Goal: Transaction & Acquisition: Subscribe to service/newsletter

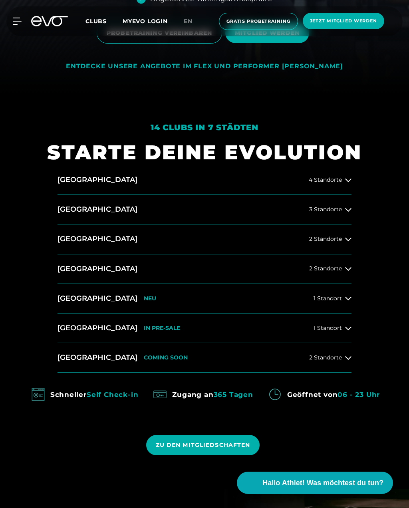
scroll to position [416, 0]
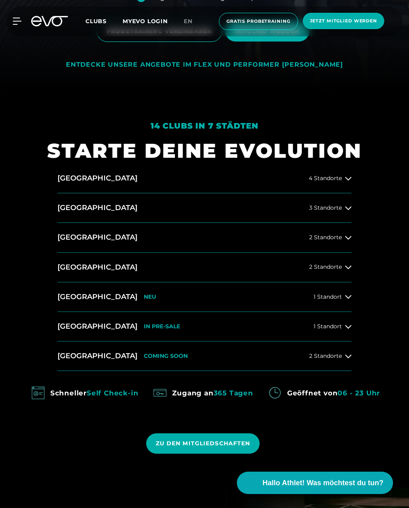
click at [342, 312] on button "[GEOGRAPHIC_DATA] NEU 1 Standort" at bounding box center [205, 298] width 294 height 30
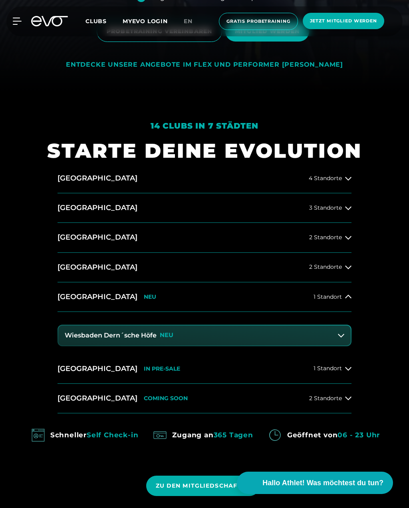
click at [153, 339] on h3 "Wiesbaden Dern´sche Höfe" at bounding box center [111, 335] width 92 height 7
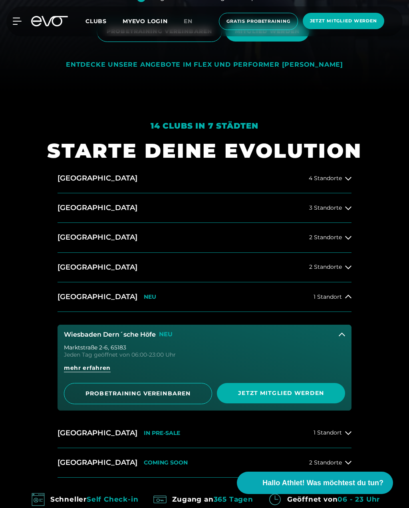
click at [89, 373] on span "mehr erfahren" at bounding box center [87, 368] width 47 height 8
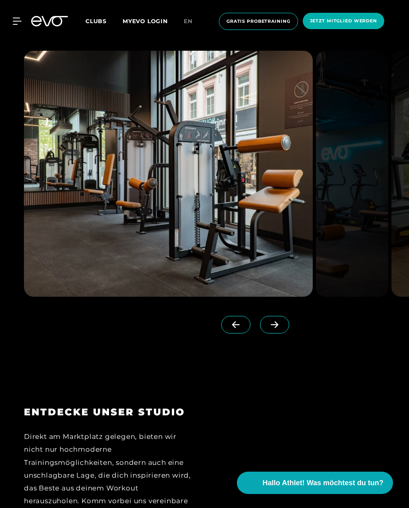
scroll to position [1233, 0]
click at [277, 328] on icon at bounding box center [275, 324] width 8 height 7
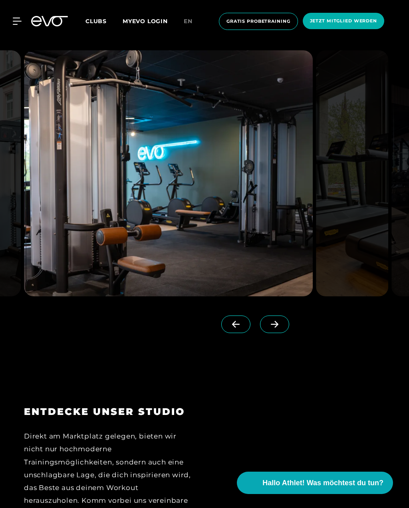
click at [279, 328] on icon at bounding box center [275, 324] width 14 height 7
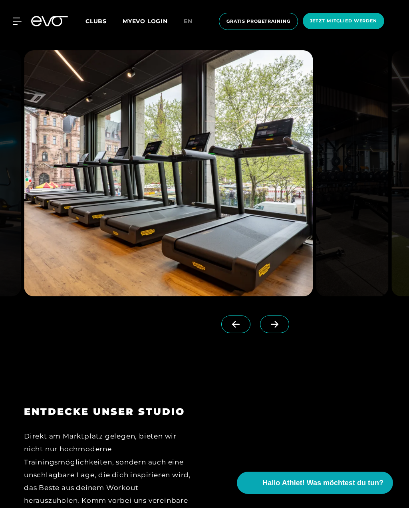
click at [277, 328] on icon at bounding box center [275, 324] width 14 height 7
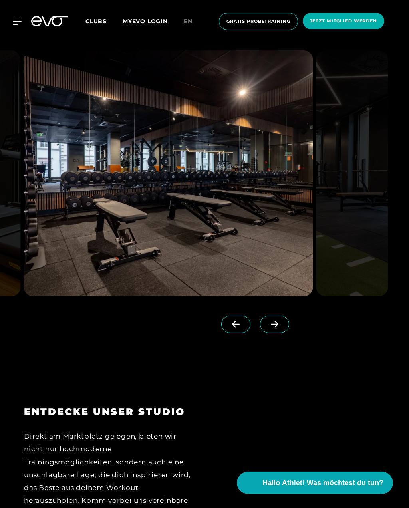
click at [277, 328] on icon at bounding box center [275, 324] width 14 height 7
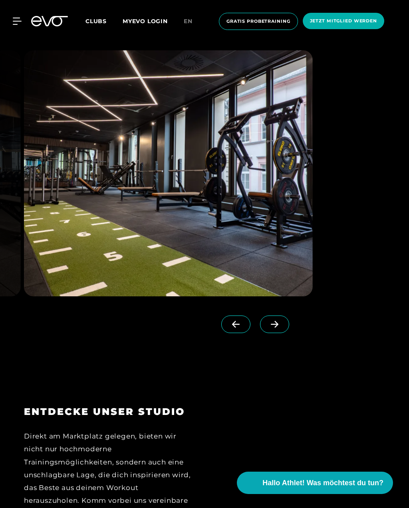
click at [276, 328] on icon at bounding box center [275, 324] width 14 height 7
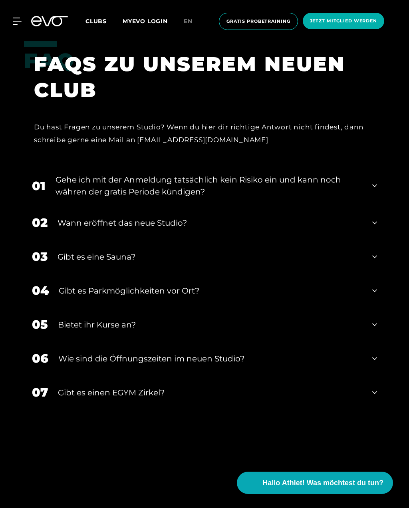
scroll to position [3943, 0]
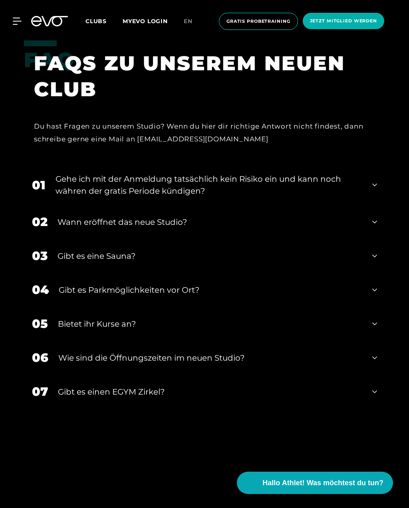
click at [370, 205] on div "01 Gehe ich mit der Anmeldung tatsächlich kein Risiko ein und kann noch währen …" at bounding box center [204, 185] width 361 height 40
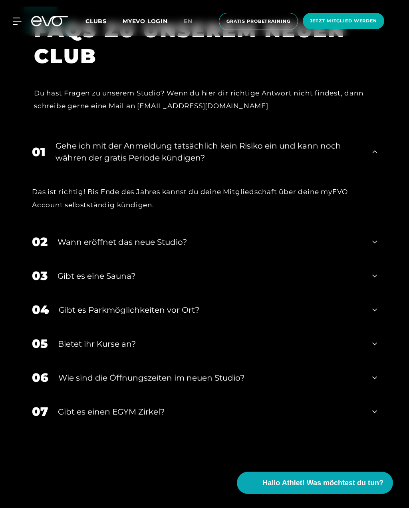
scroll to position [3985, 0]
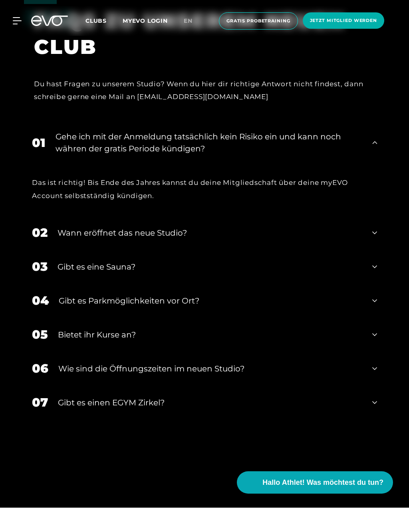
click at [367, 250] on div "02 Wann eröffnet das neue Studio?" at bounding box center [204, 233] width 361 height 34
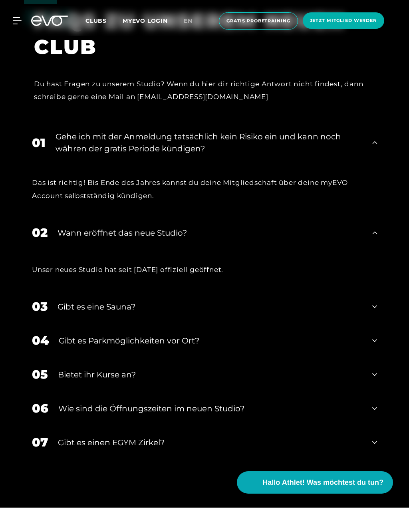
scroll to position [3985, 0]
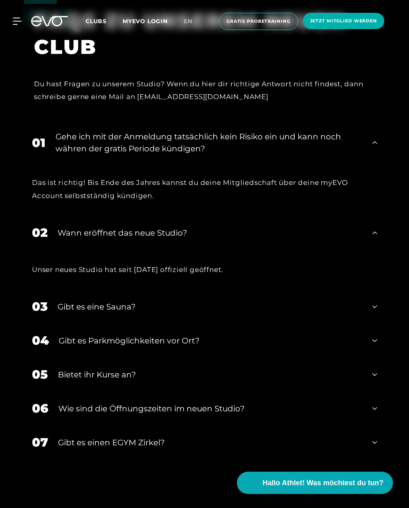
click at [350, 250] on div "02 Wann eröffnet das neue Studio?" at bounding box center [204, 233] width 361 height 34
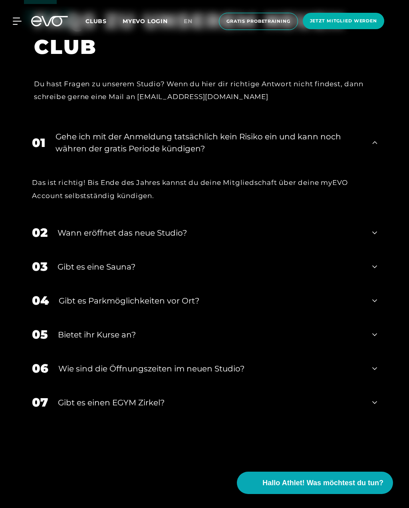
click at [359, 250] on div "02 Wann eröffnet das neue Studio?" at bounding box center [204, 233] width 361 height 34
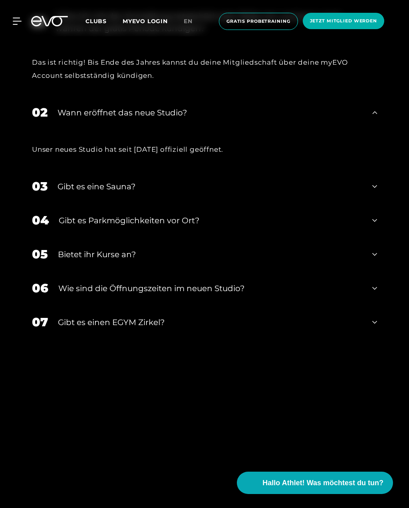
scroll to position [4106, 0]
click at [363, 203] on div "03 Gibt es eine Sauna?" at bounding box center [204, 186] width 361 height 34
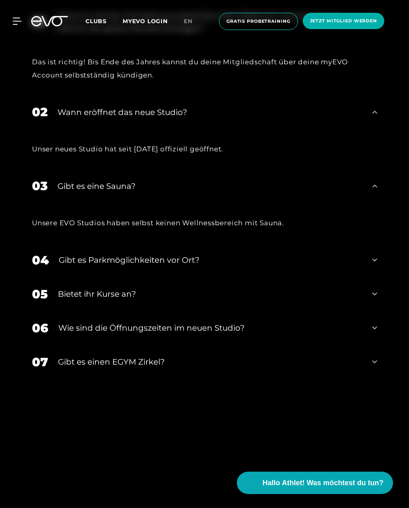
click at [373, 265] on icon at bounding box center [375, 260] width 5 height 10
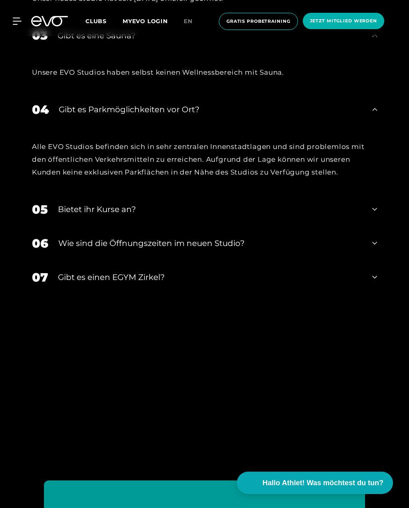
scroll to position [4257, 0]
click at [361, 215] on div "Bietet ihr Kurse an?" at bounding box center [210, 209] width 305 height 12
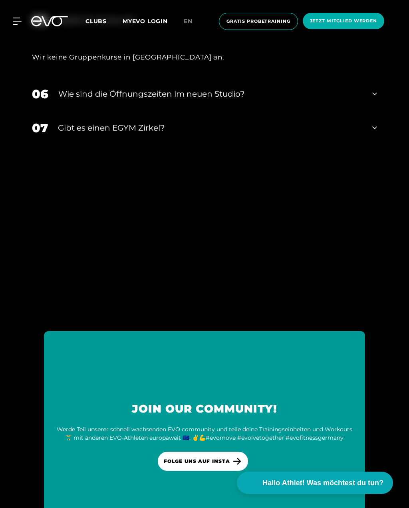
scroll to position [4445, 0]
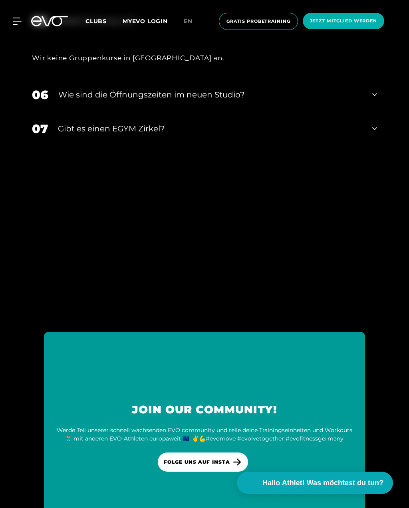
click at [367, 112] on div "06 ​Wie sind die Öffnungszeiten im neuen Studio?" at bounding box center [204, 95] width 361 height 34
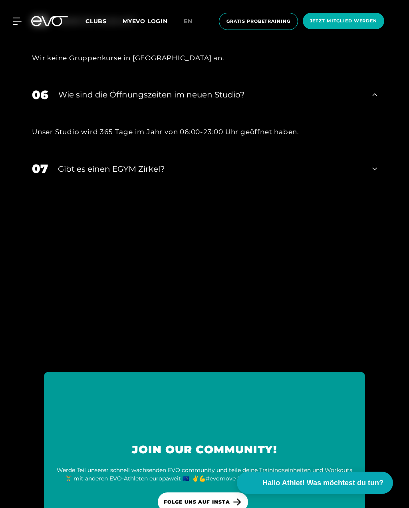
click at [363, 186] on div "07 Gibt es einen EGYM Zirkel?" at bounding box center [204, 169] width 361 height 34
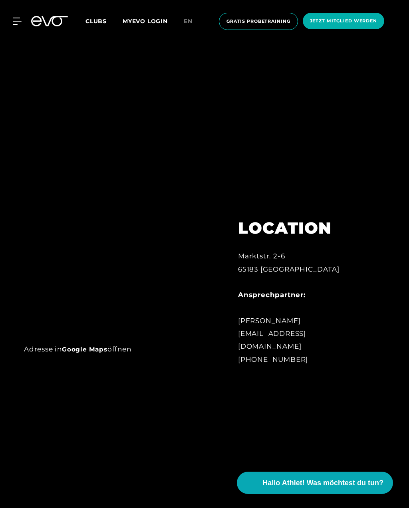
scroll to position [527, 0]
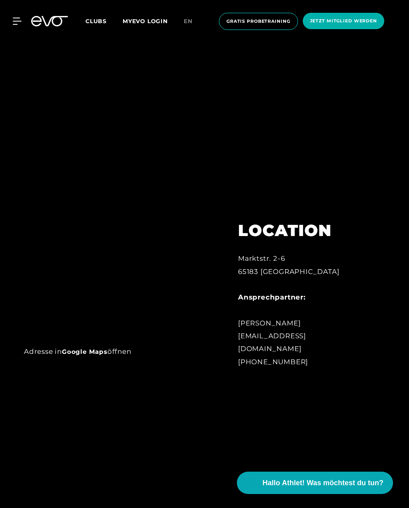
click at [356, 22] on span "Jetzt Mitglied werden" at bounding box center [343, 21] width 67 height 7
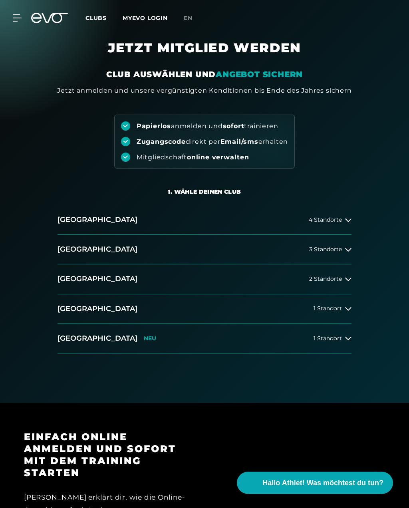
click at [340, 336] on span "1 Standort" at bounding box center [328, 339] width 28 height 6
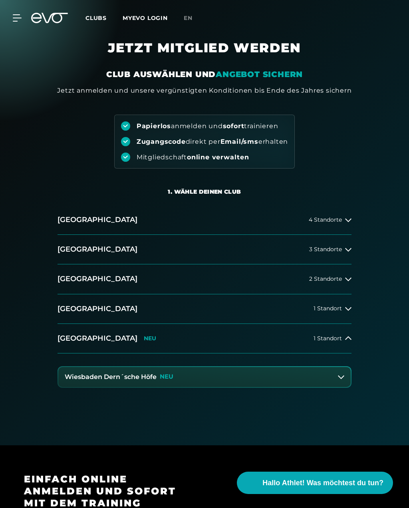
click at [159, 142] on strong "Zugangscode" at bounding box center [161, 142] width 49 height 8
click at [255, 72] on em "ANGEBOT SICHERN" at bounding box center [259, 75] width 87 height 10
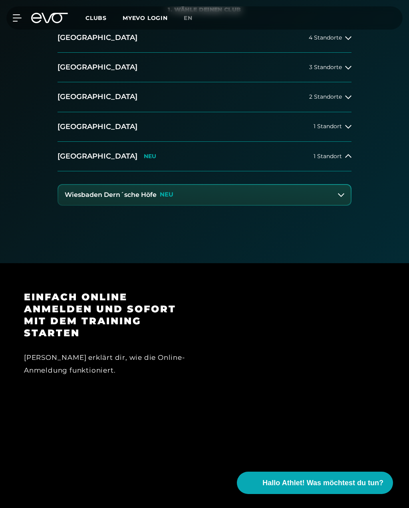
scroll to position [171, 0]
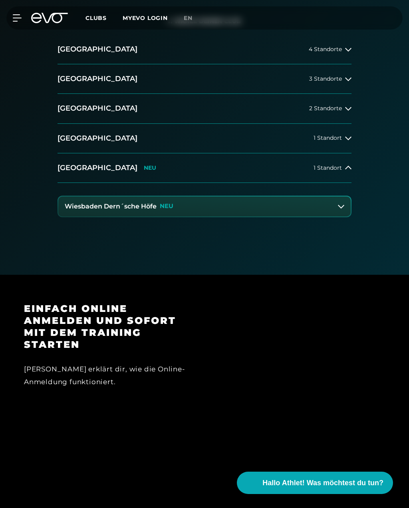
click at [339, 206] on icon at bounding box center [341, 206] width 6 height 6
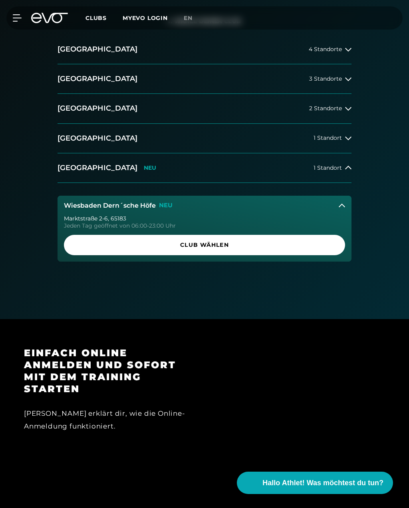
click at [317, 242] on span "Club wählen" at bounding box center [205, 245] width 262 height 8
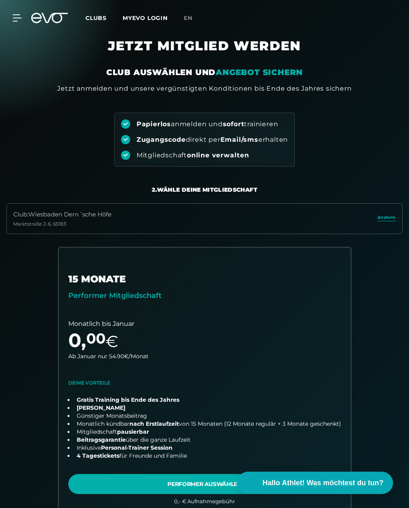
scroll to position [0, 0]
